Goal: Transaction & Acquisition: Book appointment/travel/reservation

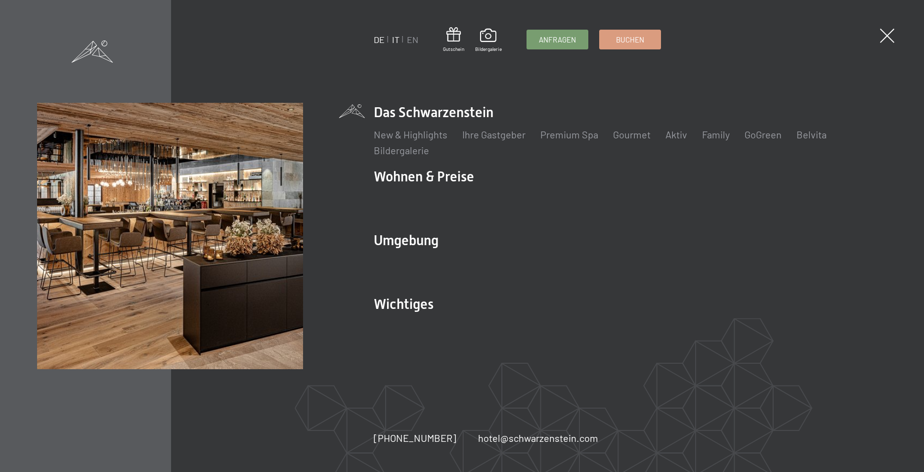
click at [393, 40] on link "IT" at bounding box center [395, 39] width 7 height 11
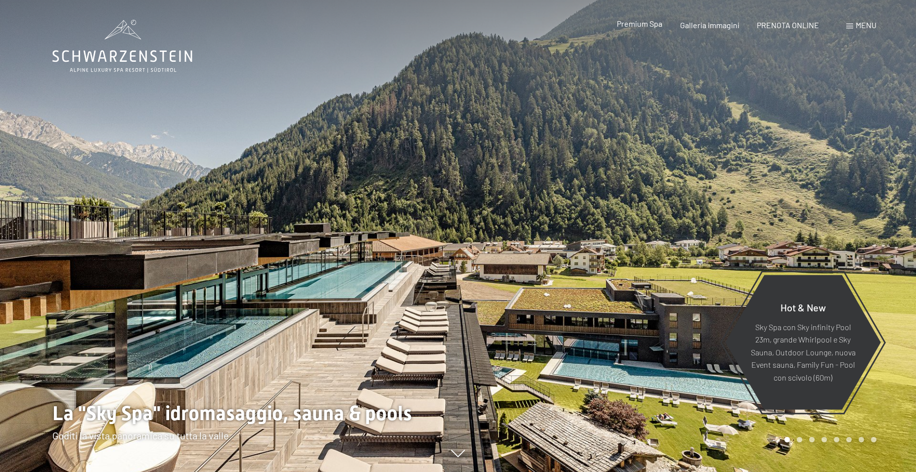
click at [649, 25] on span "Premium Spa" at bounding box center [639, 23] width 45 height 9
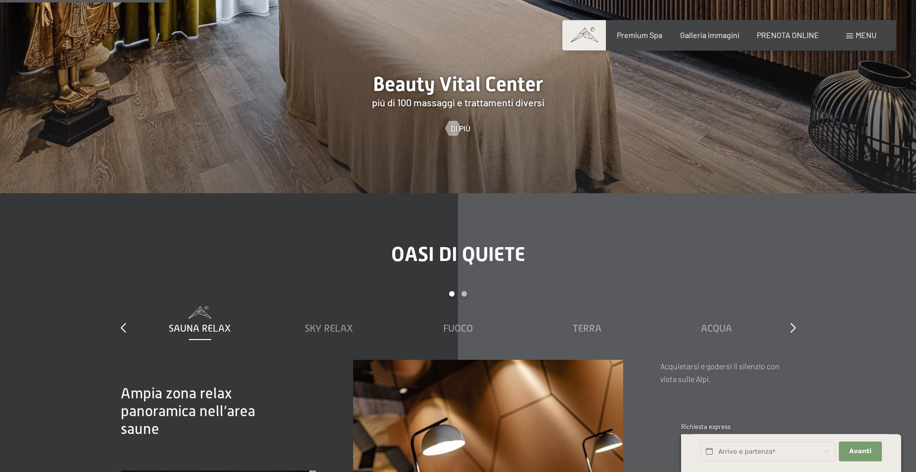
scroll to position [1362, 0]
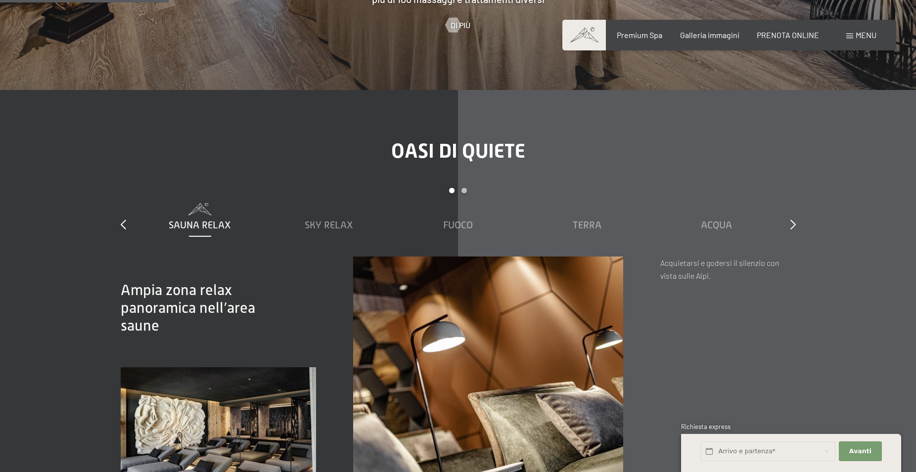
click at [198, 230] on span "Sauna relax" at bounding box center [200, 225] width 62 height 11
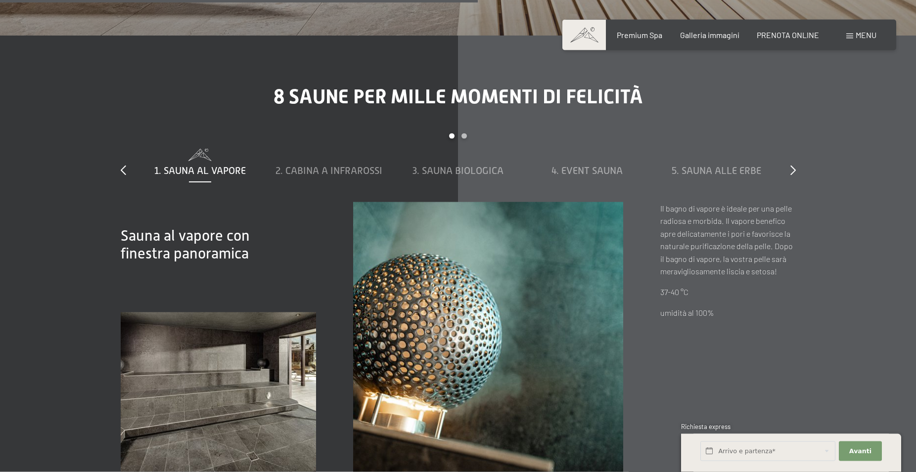
scroll to position [3329, 0]
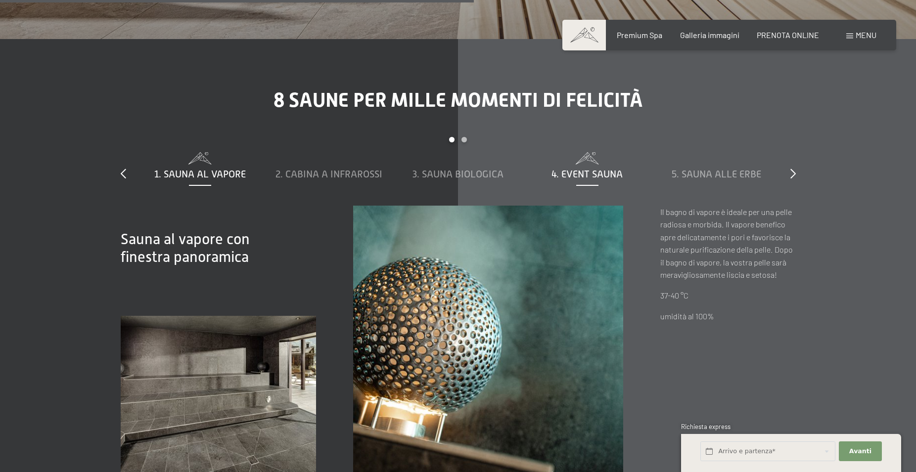
click at [571, 180] on span "4. Event Sauna" at bounding box center [586, 174] width 71 height 11
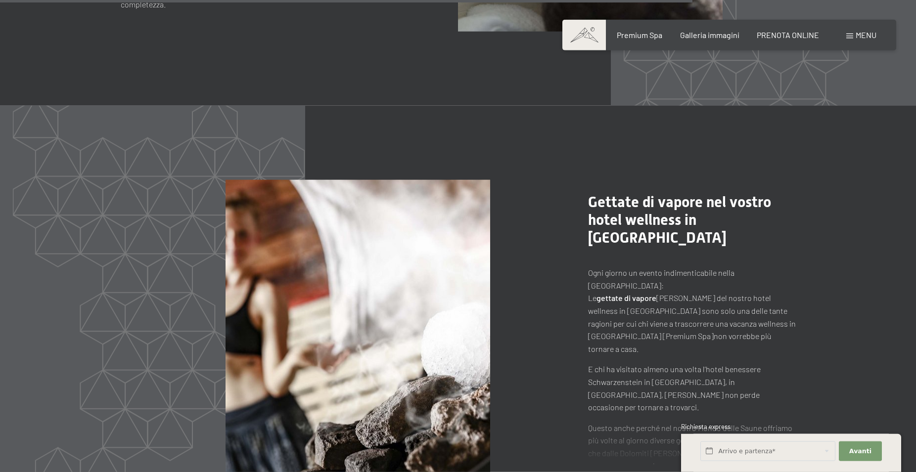
scroll to position [4943, 0]
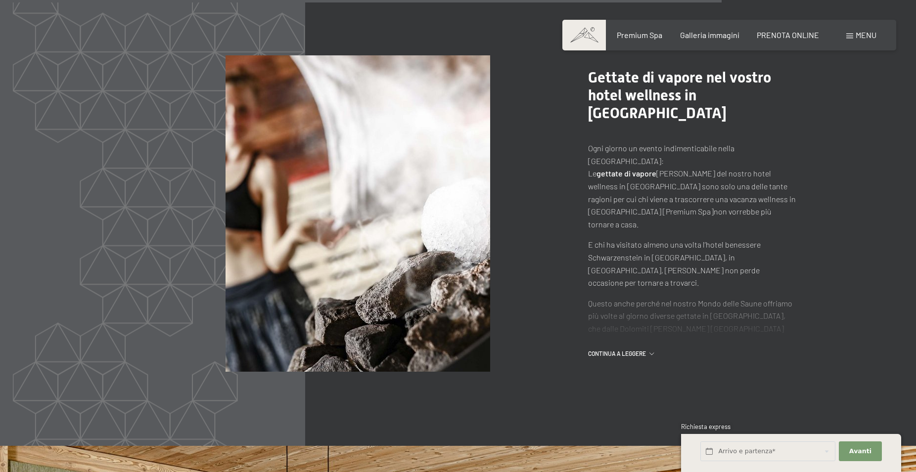
drag, startPoint x: 638, startPoint y: 363, endPoint x: 646, endPoint y: 354, distance: 12.3
click at [638, 358] on span "continua a leggere" at bounding box center [618, 354] width 61 height 8
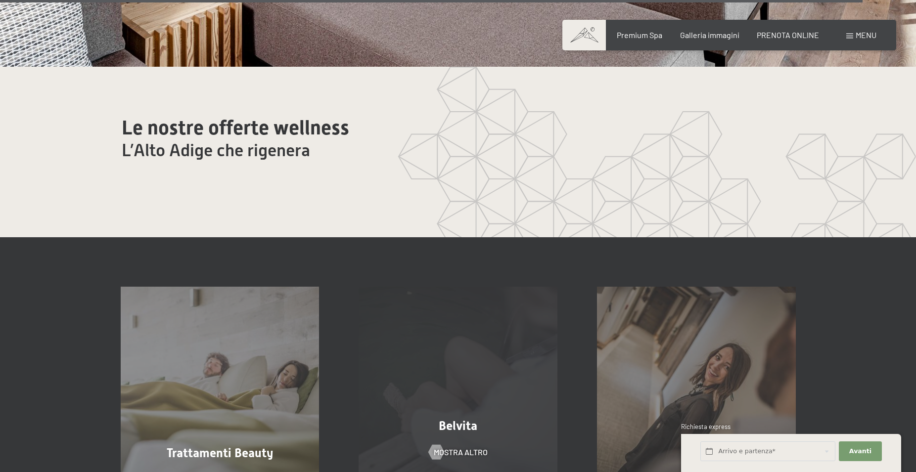
scroll to position [6154, 0]
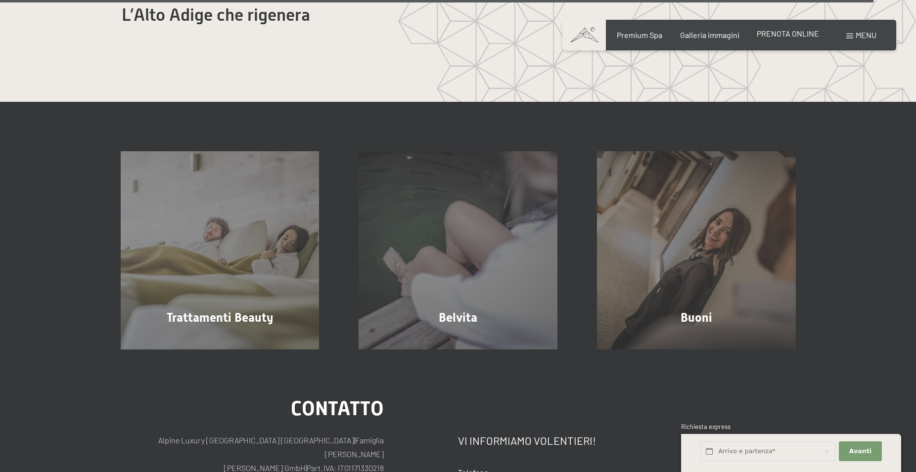
click at [793, 32] on span "PRENOTA ONLINE" at bounding box center [788, 33] width 62 height 9
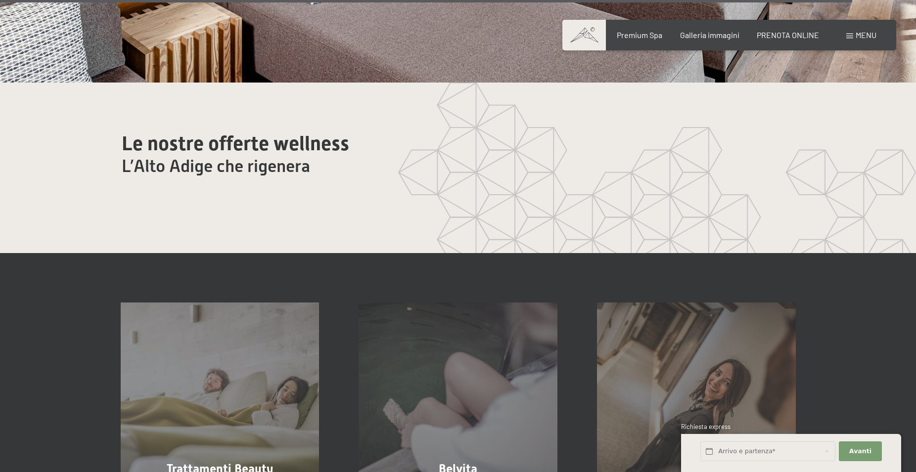
scroll to position [5801, 0]
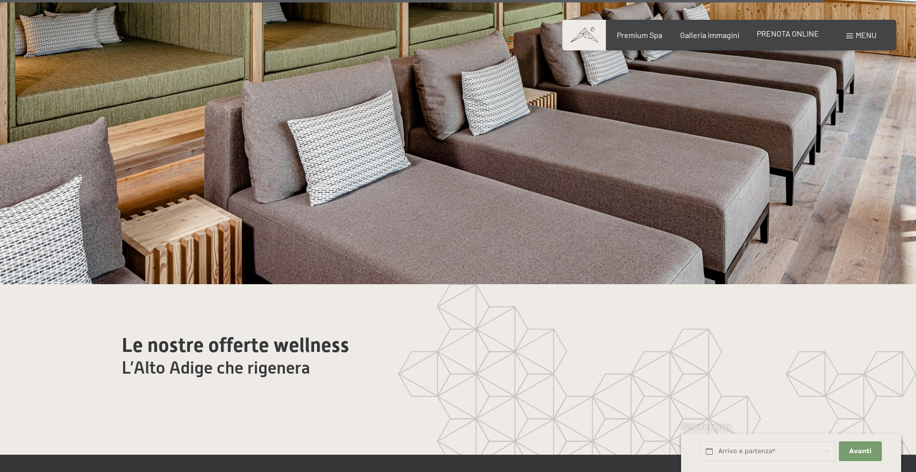
click at [792, 36] on span "PRENOTA ONLINE" at bounding box center [788, 33] width 62 height 9
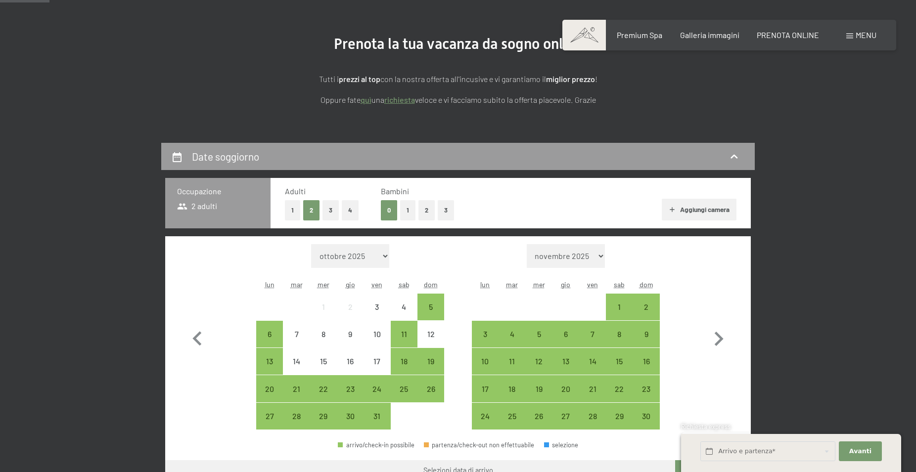
scroll to position [101, 0]
click at [527, 244] on select "novembre 2025 dicembre 2025 gennaio 2026 febbraio 2026 marzo 2026 aprile 2026 m…" at bounding box center [566, 256] width 79 height 24
select select "2025-11-01"
select select "[DATE]"
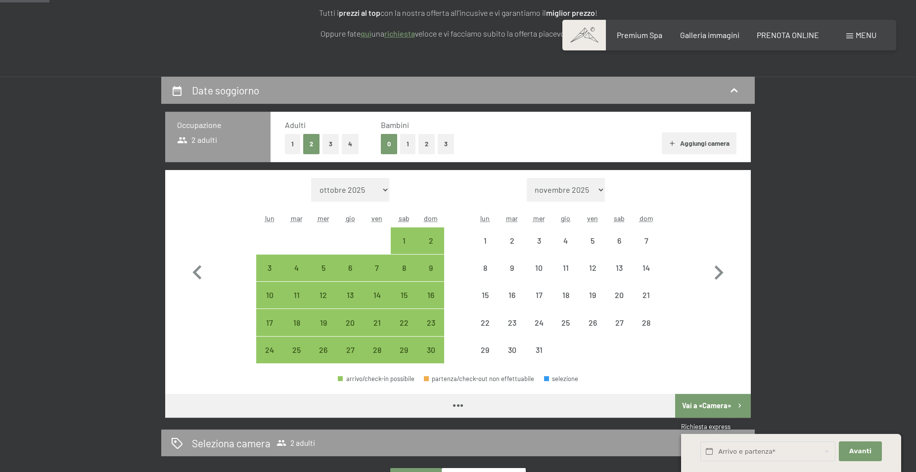
scroll to position [202, 0]
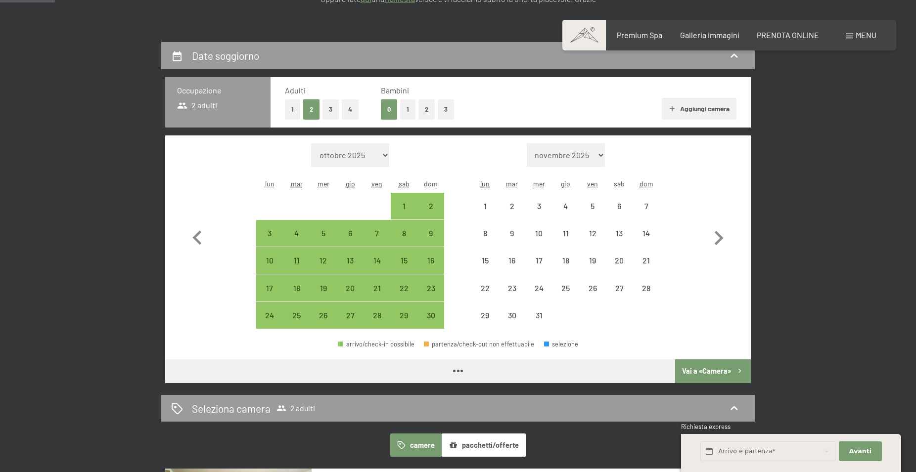
select select "[DATE]"
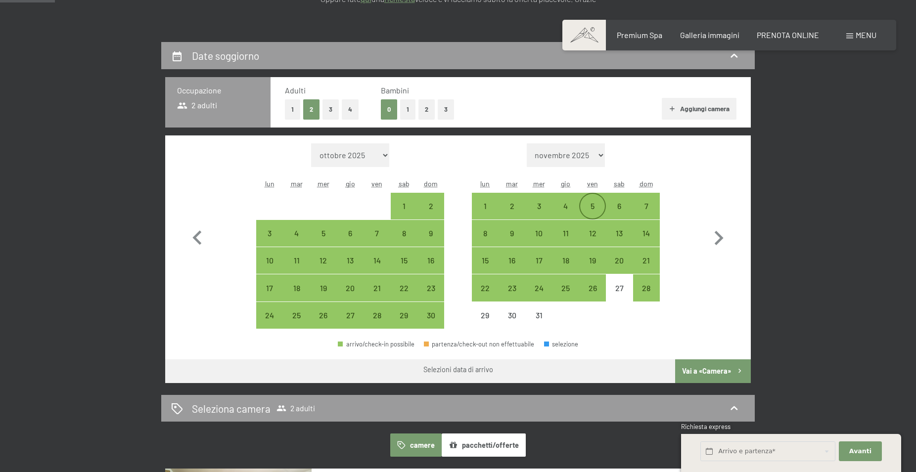
click at [594, 204] on div "5" at bounding box center [592, 214] width 25 height 25
select select "[DATE]"
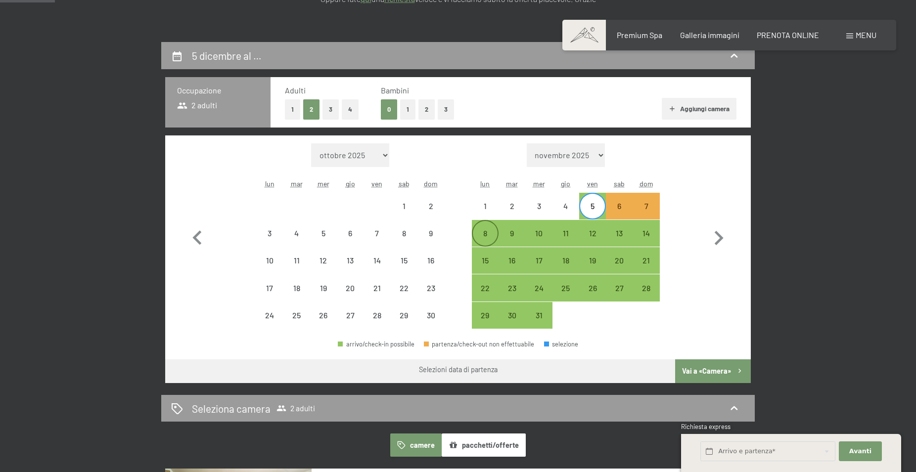
click at [485, 234] on div "8" at bounding box center [485, 241] width 25 height 25
select select "[DATE]"
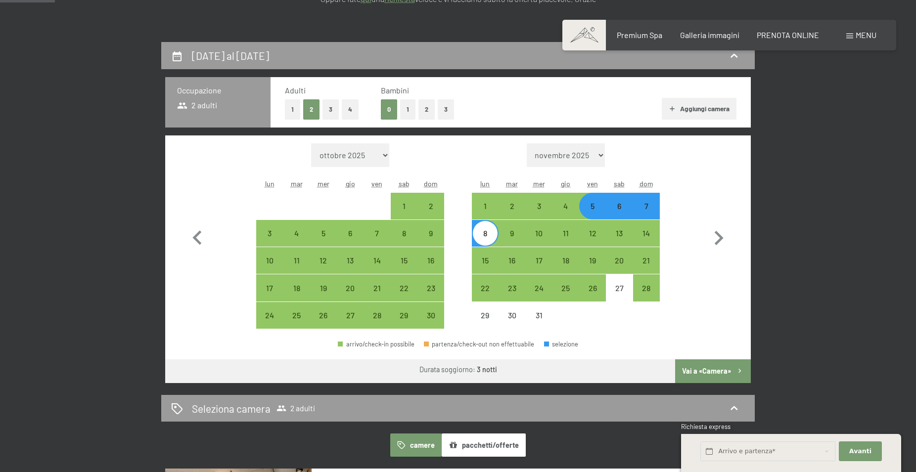
click at [724, 371] on button "Vai a «Camera»" at bounding box center [713, 372] width 76 height 24
select select "[DATE]"
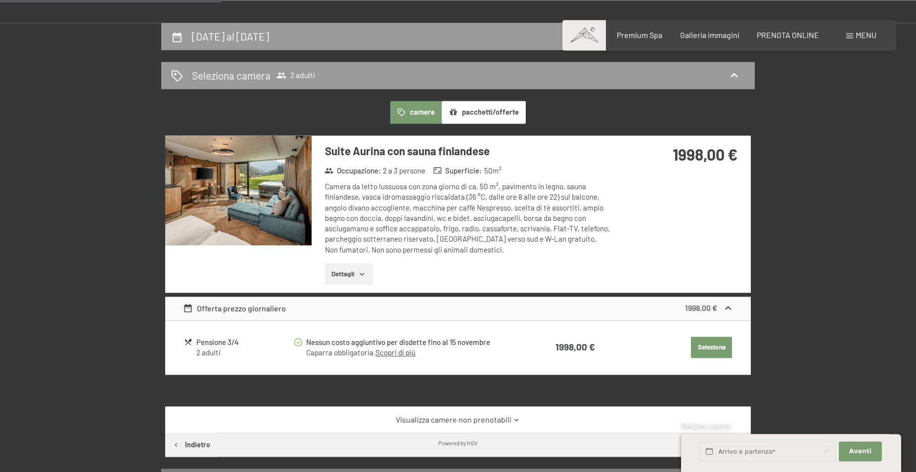
scroll to position [193, 0]
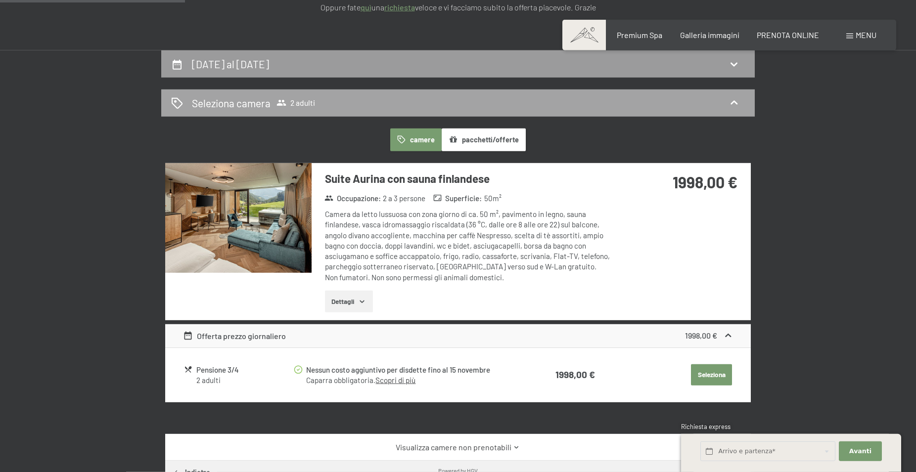
click at [448, 105] on div "Seleziona camera 2 adulti" at bounding box center [458, 103] width 574 height 14
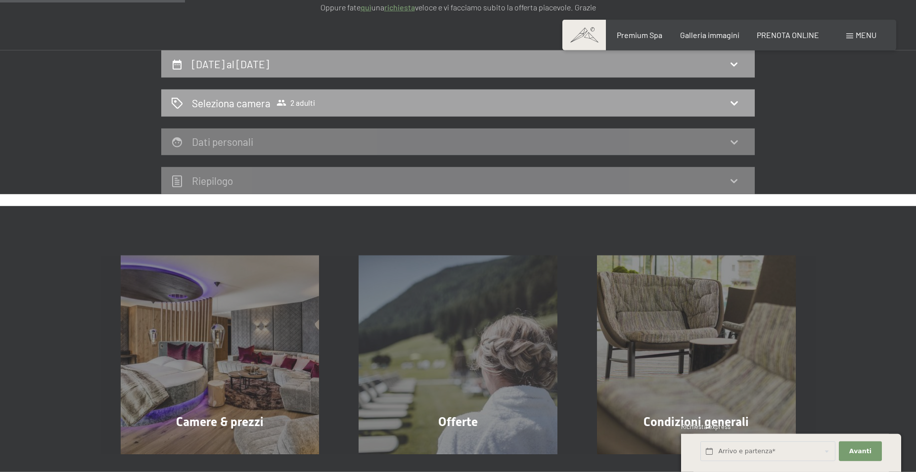
click at [480, 105] on div "Seleziona camera 2 adulti" at bounding box center [458, 103] width 574 height 14
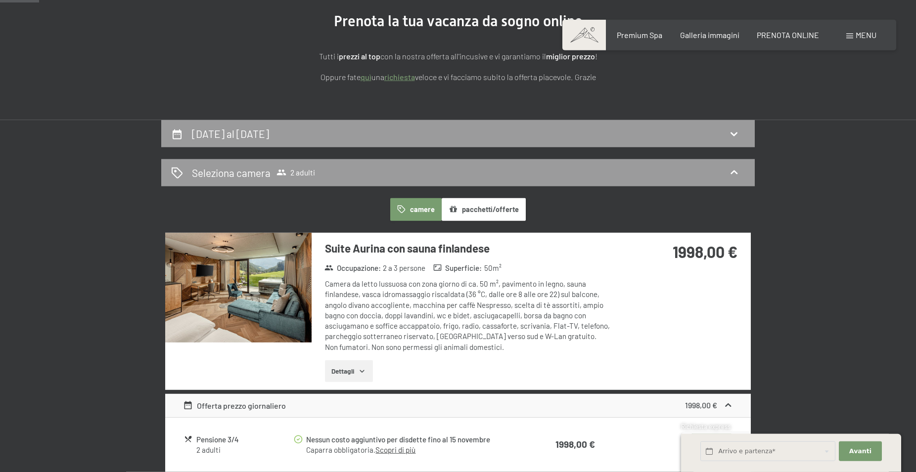
scroll to position [42, 0]
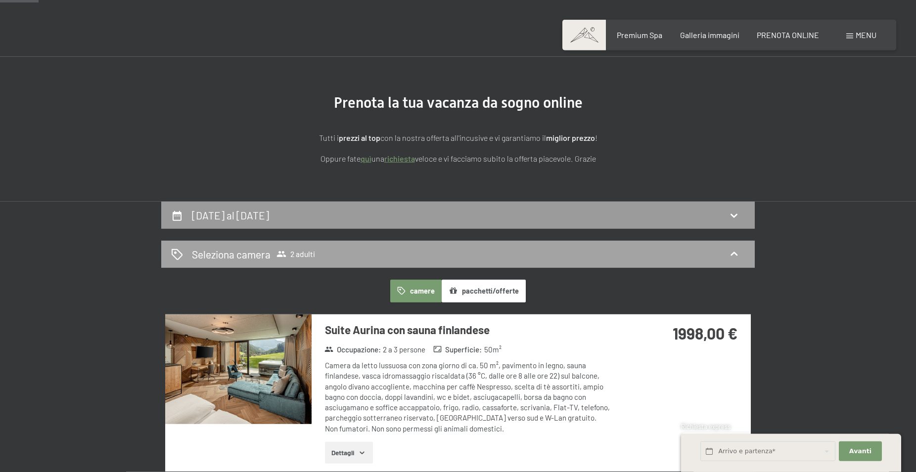
click at [207, 253] on h2 "Seleziona camera" at bounding box center [231, 254] width 79 height 14
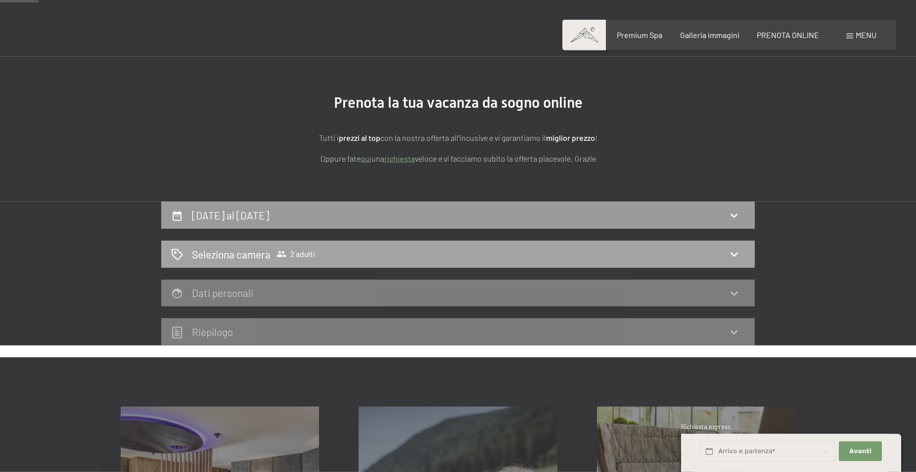
click at [308, 253] on span "2 adulti" at bounding box center [295, 254] width 39 height 10
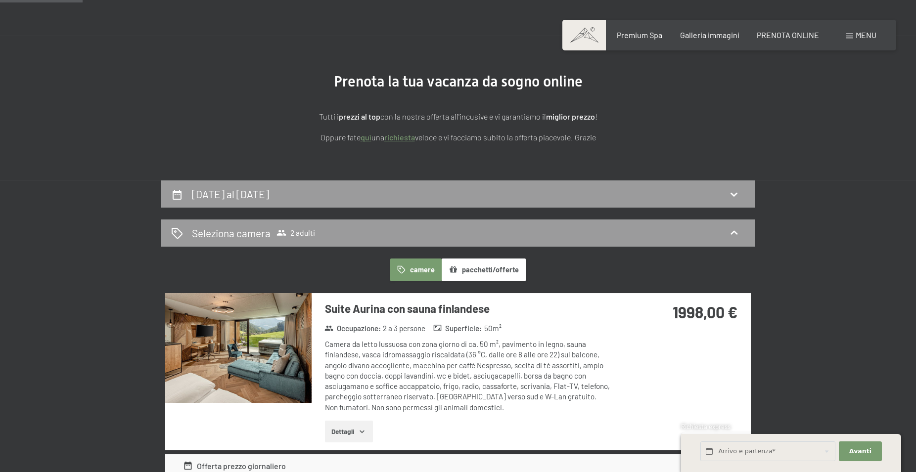
scroll to position [0, 0]
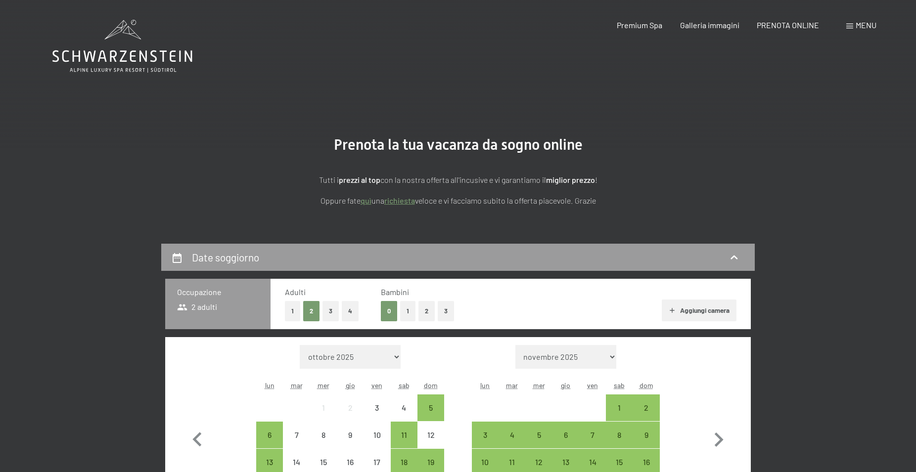
click at [410, 310] on button "1" at bounding box center [407, 311] width 15 height 20
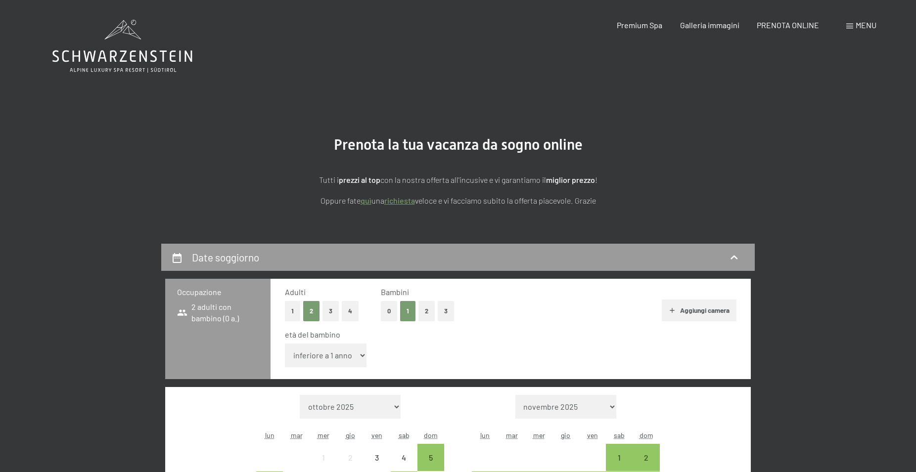
click at [285, 344] on select "inferiore a 1 anno 1 anno 2 anni 3 anni 4 anni 5 anni 6 anni 7 anni 8 anni 9 an…" at bounding box center [326, 356] width 82 height 24
select select "14"
click option "14 anni" at bounding box center [0, 0] width 0 height 0
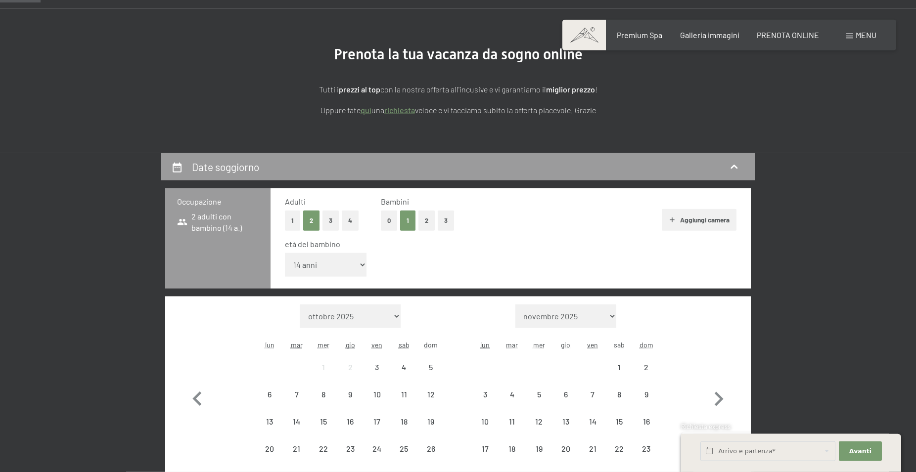
scroll to position [151, 0]
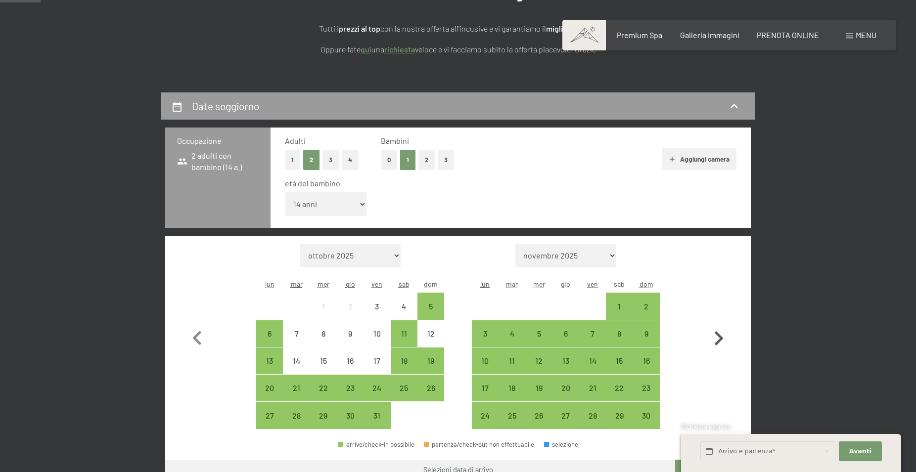
click at [716, 339] on icon "button" at bounding box center [718, 338] width 29 height 29
select select "[DATE]"
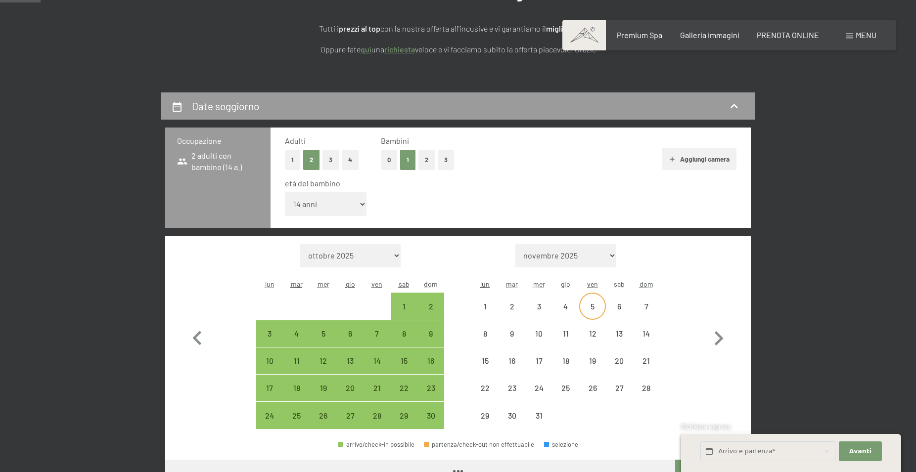
select select "[DATE]"
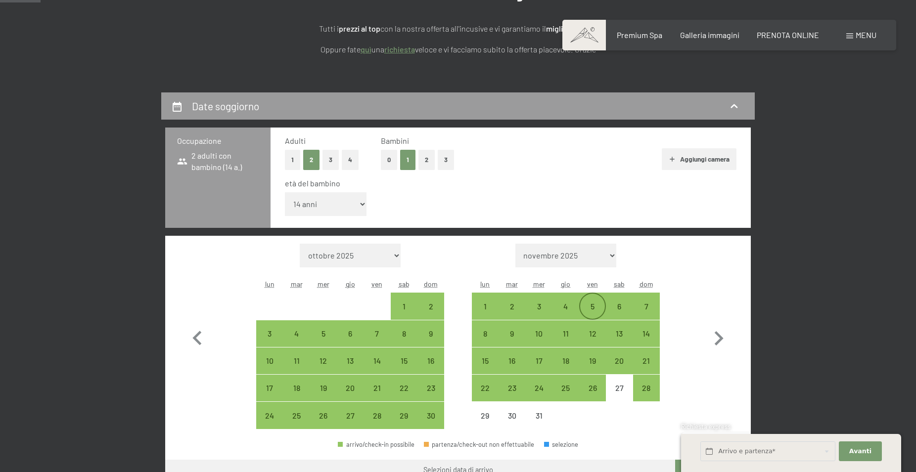
click at [595, 308] on div "5" at bounding box center [592, 315] width 25 height 25
select select "[DATE]"
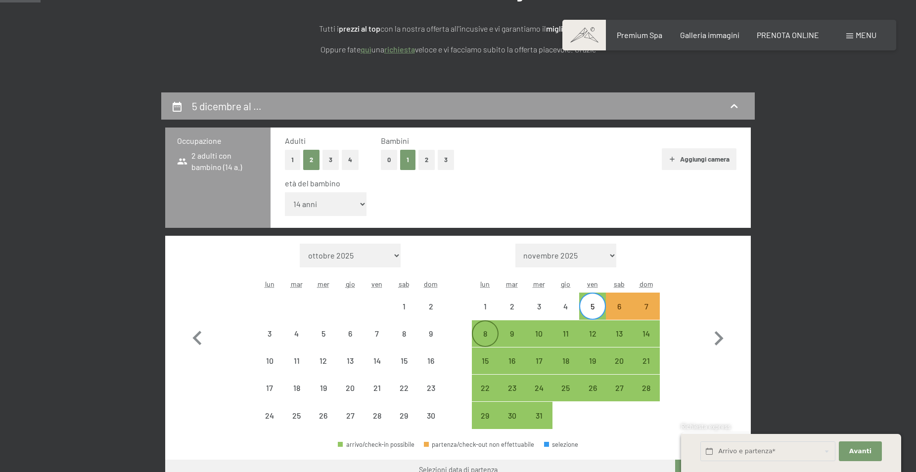
click at [485, 332] on div "8" at bounding box center [485, 342] width 25 height 25
select select "[DATE]"
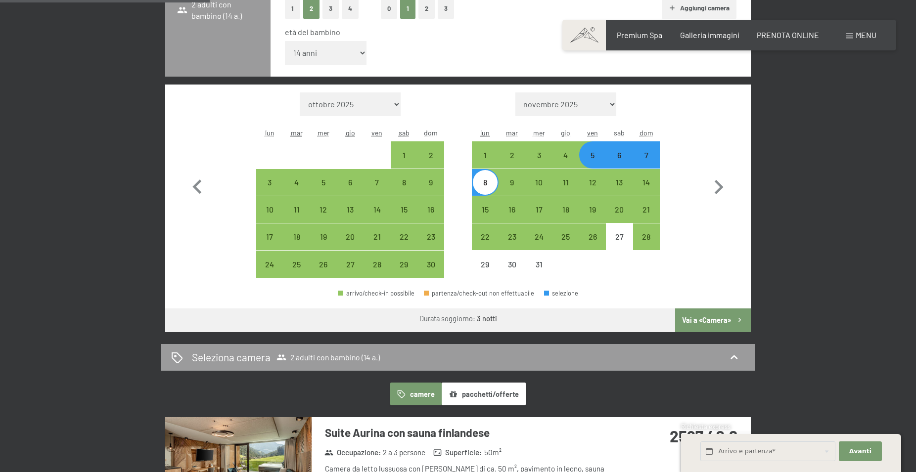
click at [701, 318] on button "Vai a «Camera»" at bounding box center [713, 321] width 76 height 24
select select "[DATE]"
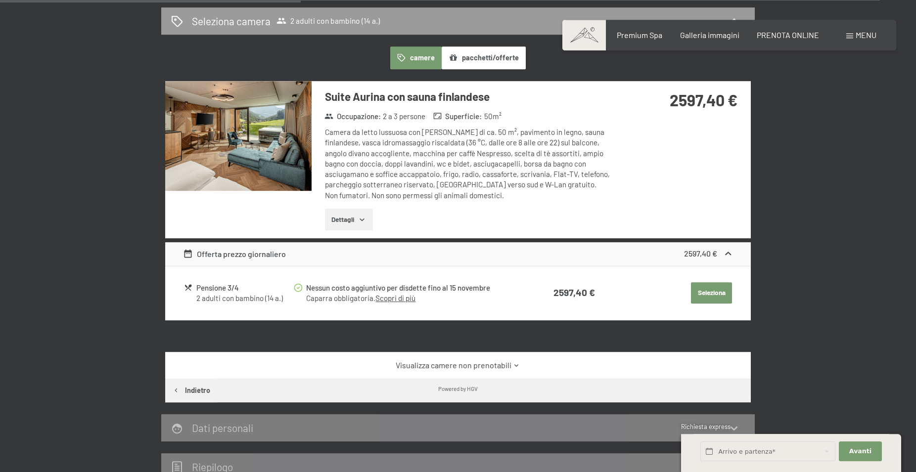
scroll to position [345, 0]
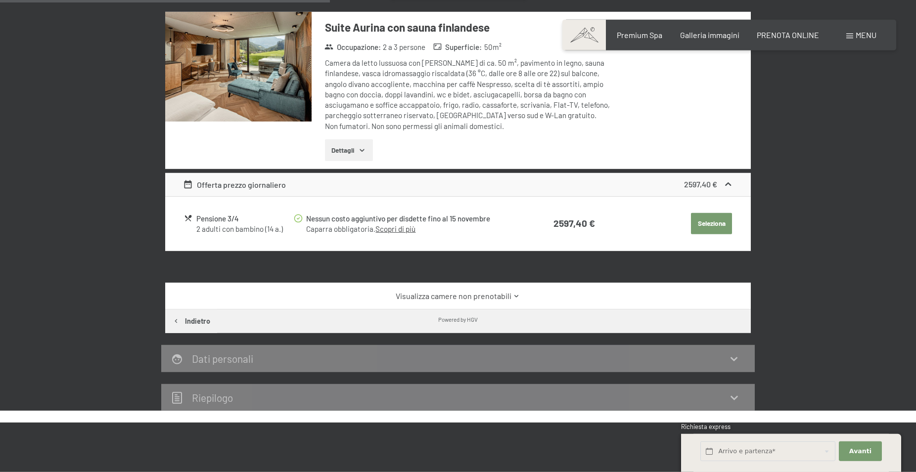
click at [490, 291] on link "Visualizza camere non prenotabili" at bounding box center [458, 296] width 550 height 11
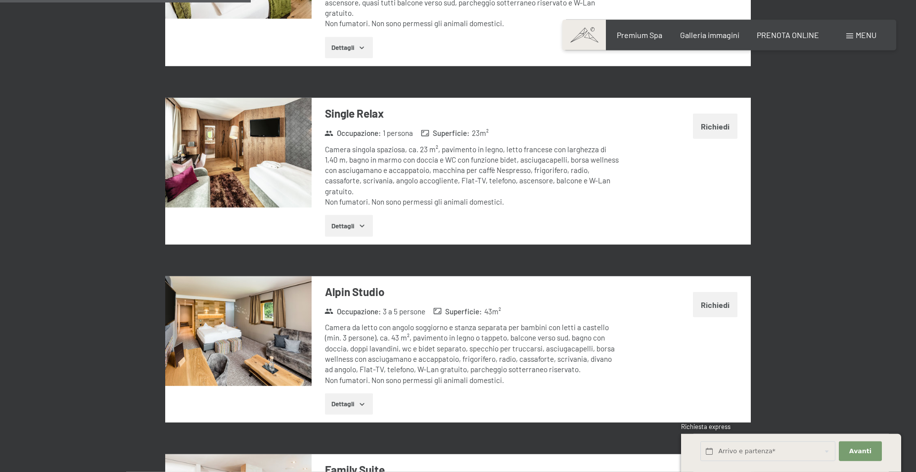
scroll to position [849, 0]
